Goal: Find specific page/section: Find specific page/section

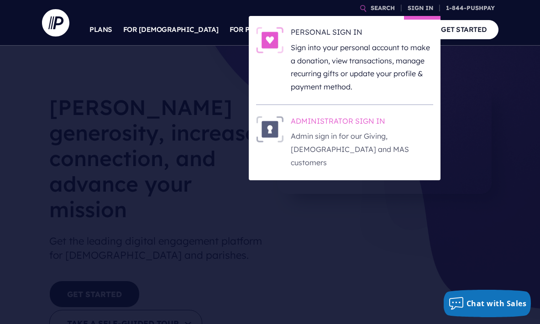
click at [315, 130] on p "Admin sign in for our Giving, [DEMOGRAPHIC_DATA] and MAS customers" at bounding box center [362, 149] width 142 height 39
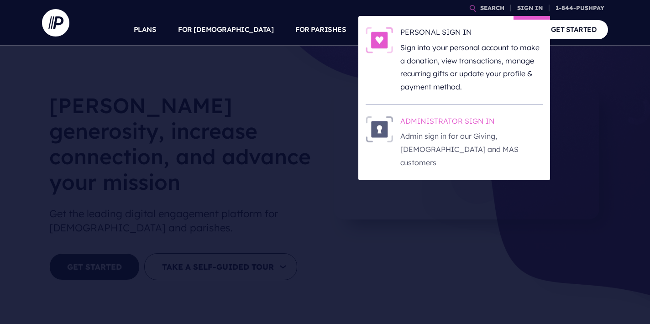
click at [470, 121] on h6 "ADMINISTRATOR SIGN IN" at bounding box center [471, 123] width 142 height 14
